Goal: Task Accomplishment & Management: Complete application form

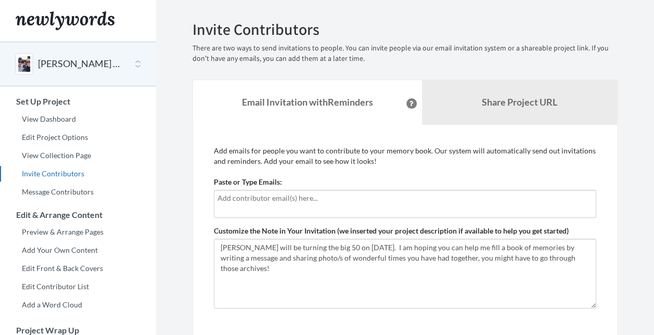
click at [313, 204] on div at bounding box center [405, 204] width 382 height 28
type input "leeann_crane@hotmail.com"
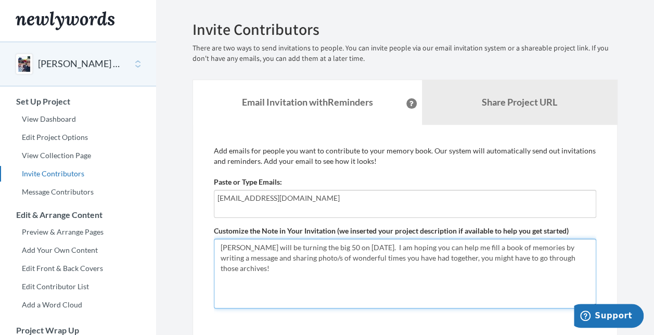
click at [239, 249] on textarea "[PERSON_NAME] will be turning the big 50 on [DATE]. I am hoping you can help me…" at bounding box center [405, 274] width 382 height 70
paste textarea "Hi everyone Andrea is about to hit the big 5-0 this November, and I would love …"
type textarea "AndreHi everyone Andrea is about to hit the big 5-0 this November, and I would …"
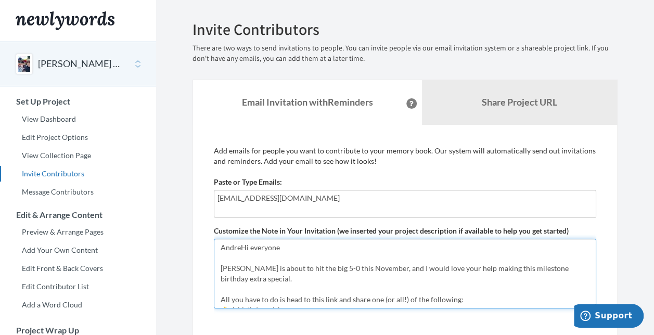
scroll to position [110, 0]
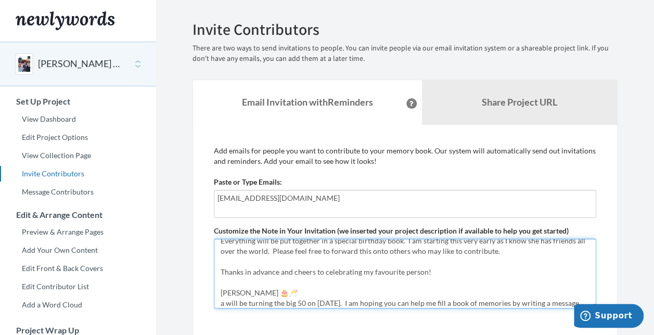
click at [239, 249] on textarea "[PERSON_NAME] will be turning the big 50 on [DATE]. I am hoping you can help me…" at bounding box center [405, 274] width 382 height 70
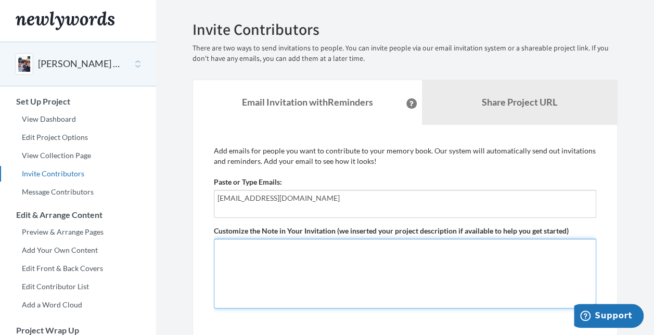
scroll to position [0, 0]
paste textarea "Hi everyone Andrea is about to hit the big 5-0 this November, and I would love …"
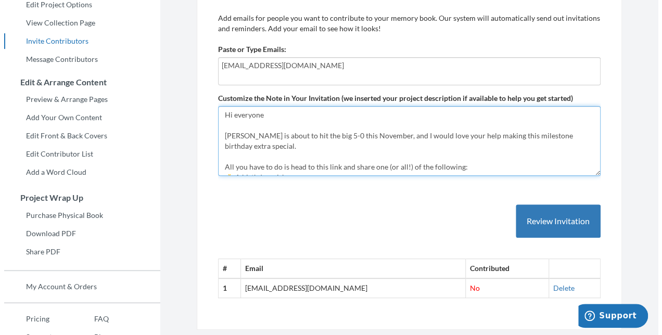
scroll to position [135, 0]
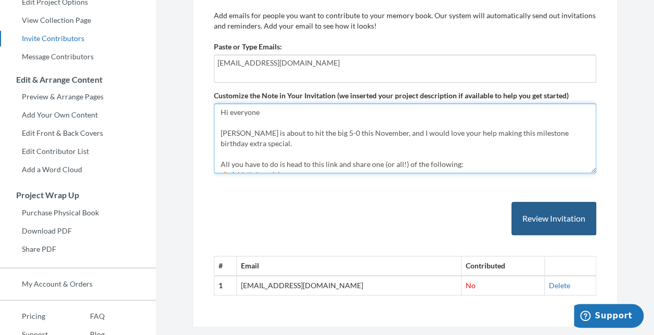
type textarea "Hi everyone Andrea is about to hit the big 5-0 this November, and I would love …"
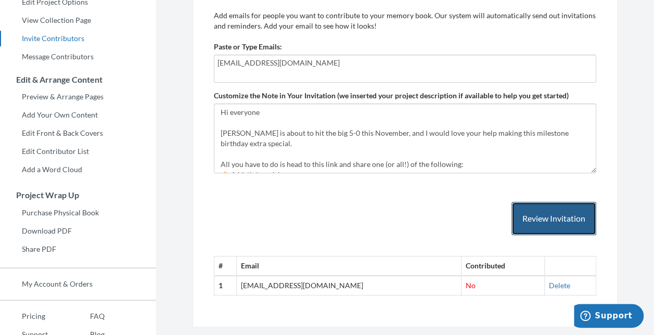
click at [554, 220] on button "Review Invitation" at bounding box center [554, 219] width 85 height 34
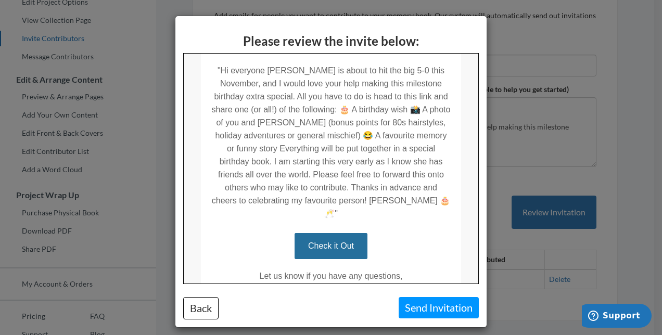
scroll to position [326, 0]
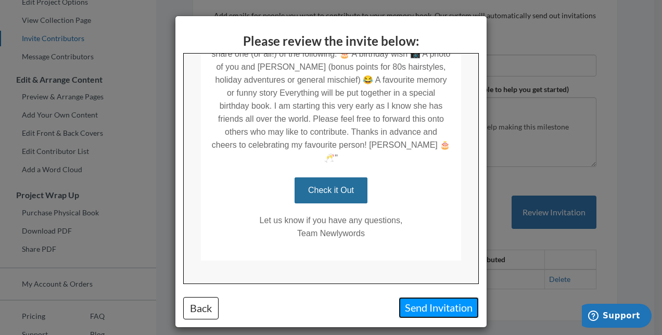
click at [432, 313] on button "Send Invitation" at bounding box center [439, 307] width 80 height 21
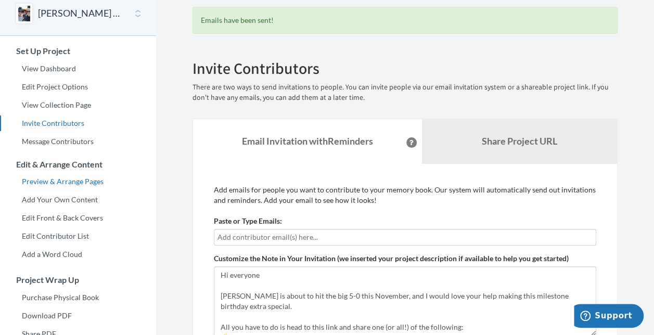
scroll to position [49, 0]
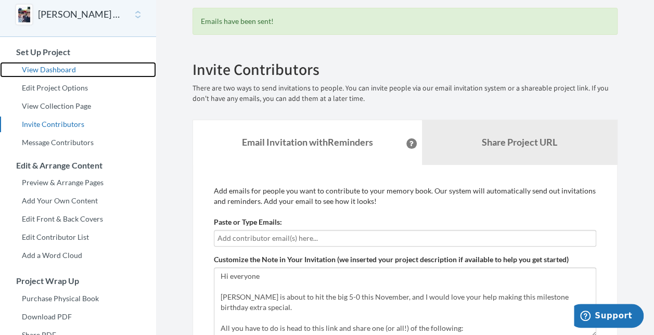
click at [60, 71] on link "View Dashboard" at bounding box center [78, 70] width 156 height 16
